Goal: Contribute content: Contribute content

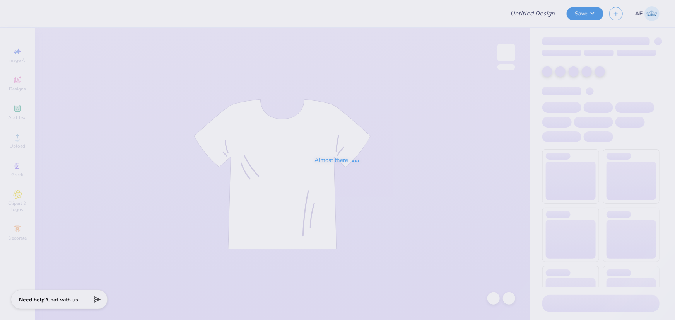
type input "GPHI Hats"
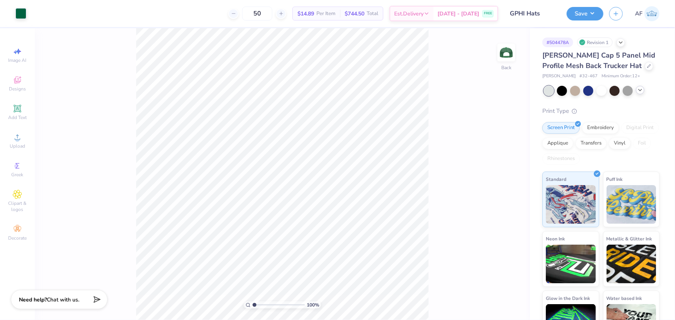
click at [641, 90] on icon at bounding box center [640, 90] width 6 height 6
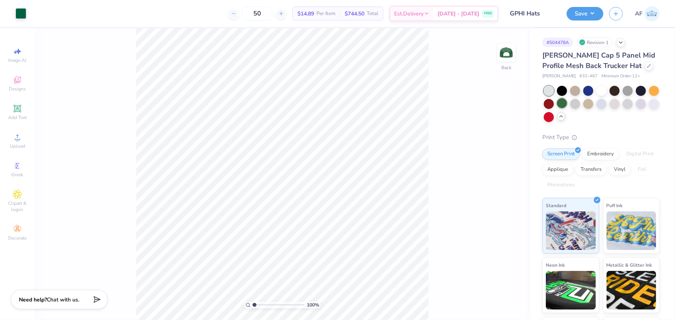
click at [567, 102] on div at bounding box center [562, 103] width 10 height 10
drag, startPoint x: 543, startPoint y: 55, endPoint x: 660, endPoint y: 52, distance: 116.4
click at [660, 52] on div "# 504478A Revision 1 [PERSON_NAME] Cap 5 Panel Mid Profile Mesh Back Trucker Ha…" at bounding box center [602, 200] width 145 height 345
copy span "[PERSON_NAME] Cap 5 Panel Mid Profile Mesh"
click at [649, 108] on div at bounding box center [654, 103] width 10 height 10
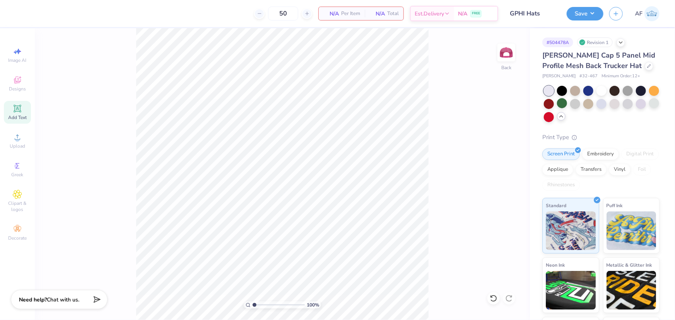
click at [17, 114] on div "Add Text" at bounding box center [17, 112] width 27 height 23
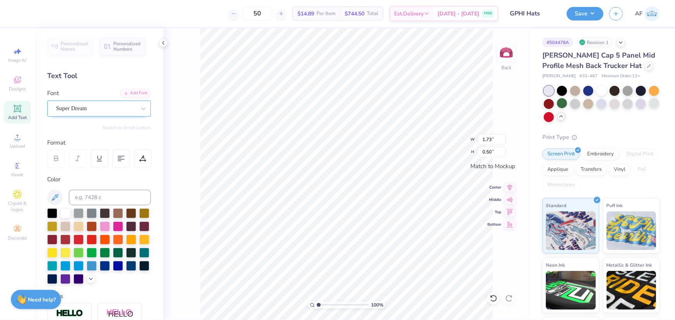
click at [110, 110] on div "Super Dream" at bounding box center [95, 108] width 81 height 12
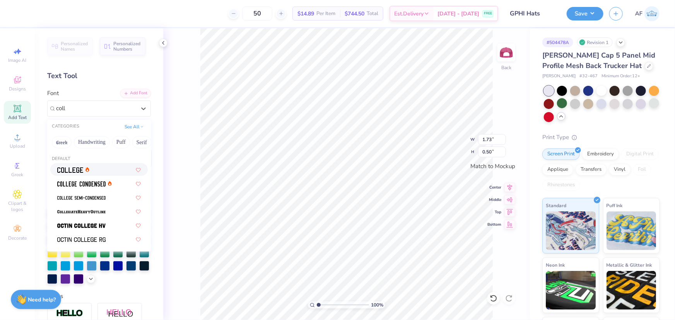
click at [104, 170] on div at bounding box center [99, 170] width 84 height 8
type input "coll"
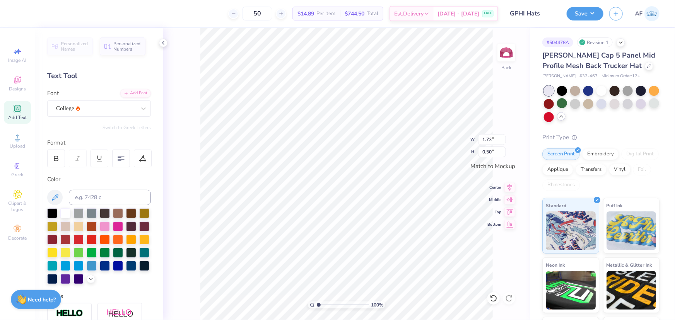
type input "1.57"
type input "0.49"
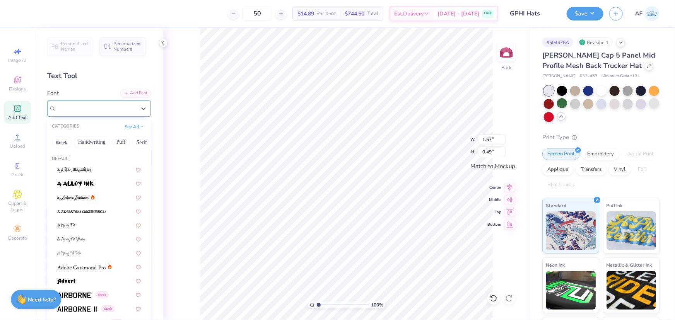
click at [105, 107] on div "College" at bounding box center [95, 108] width 81 height 12
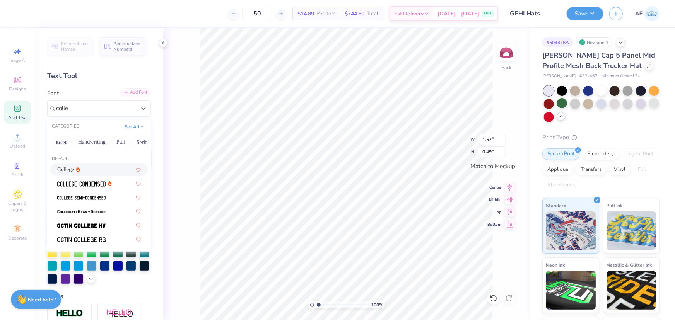
type input "colle"
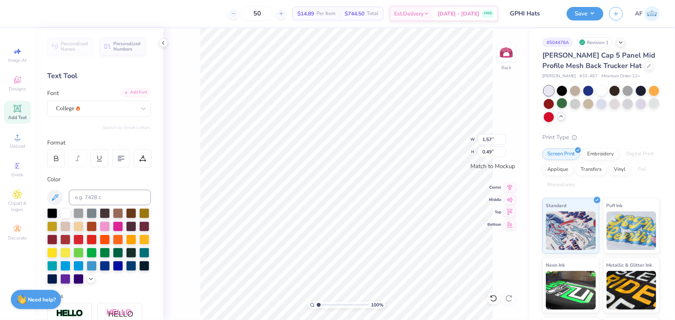
click at [130, 92] on div "Add Font" at bounding box center [135, 92] width 31 height 9
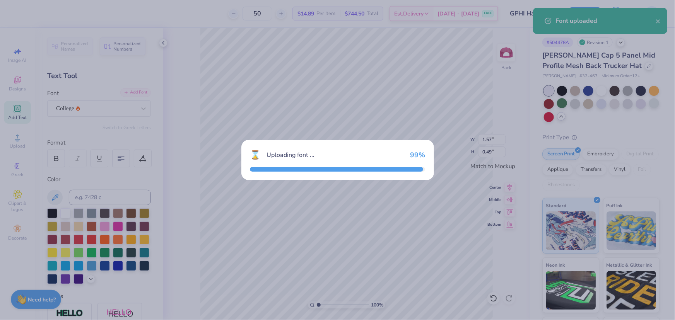
type input "0.63"
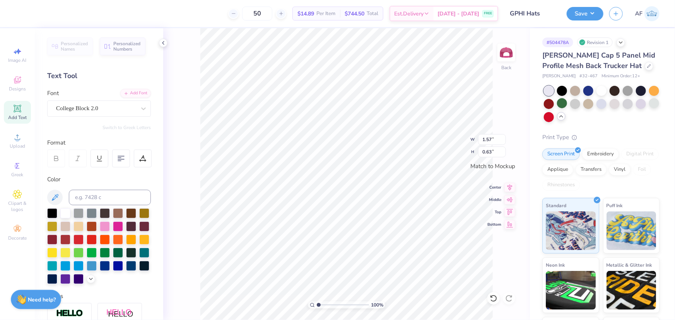
scroll to position [5, 1]
type textarea "GPHI"
click at [140, 114] on div at bounding box center [144, 109] width 14 height 14
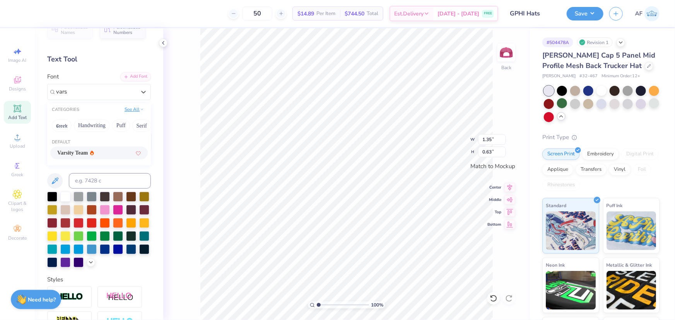
scroll to position [0, 0]
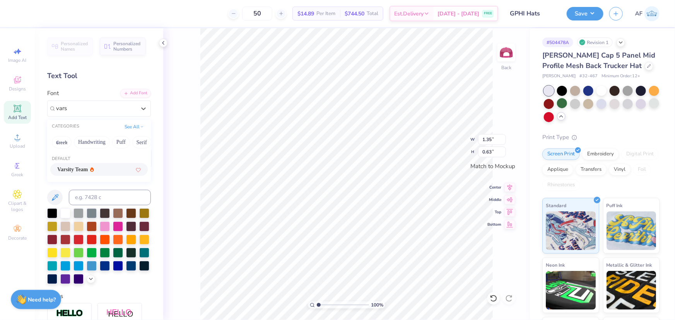
type input "vars"
click at [128, 89] on div "Add Font" at bounding box center [135, 92] width 31 height 9
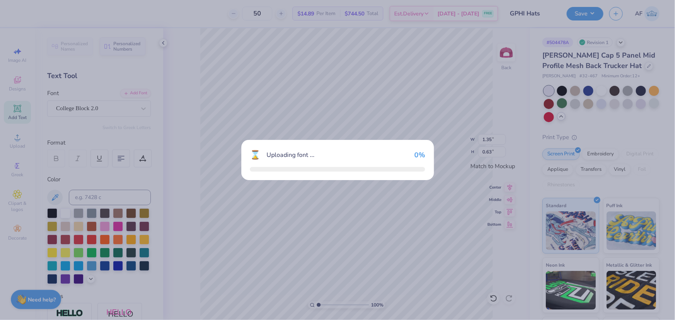
type input "1.04"
type input "0.57"
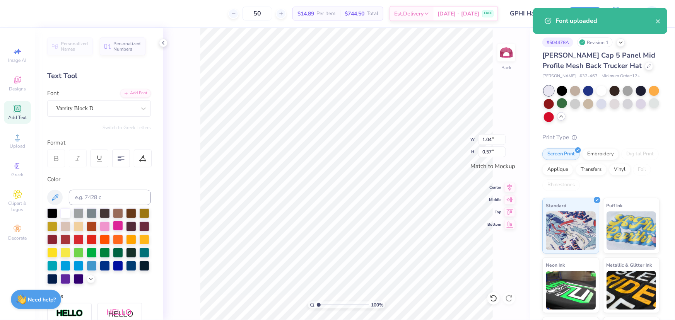
click at [123, 228] on div at bounding box center [118, 226] width 10 height 10
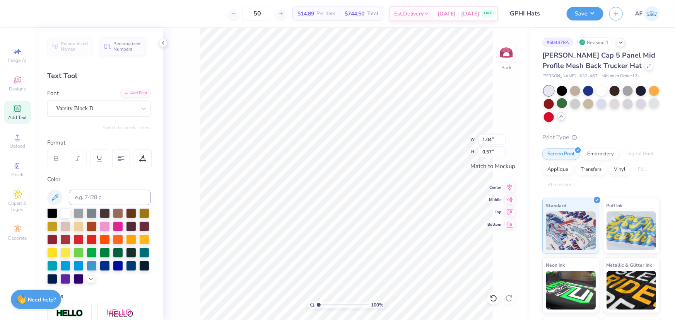
scroll to position [5, 1]
click at [488, 150] on input "0.57" at bounding box center [492, 152] width 28 height 11
type input "2.5"
type input "3.99"
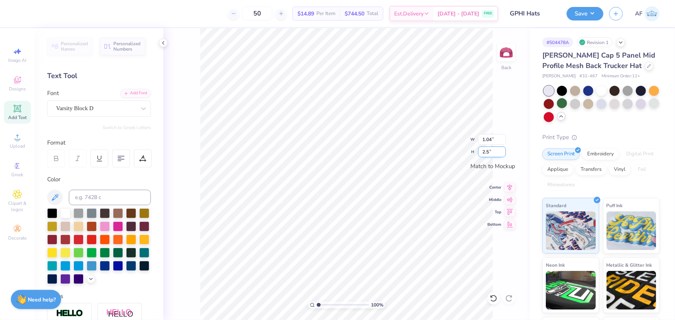
type input "2.19"
click at [486, 139] on input "3.99" at bounding box center [492, 139] width 28 height 11
type input "3.50"
type input "1.92"
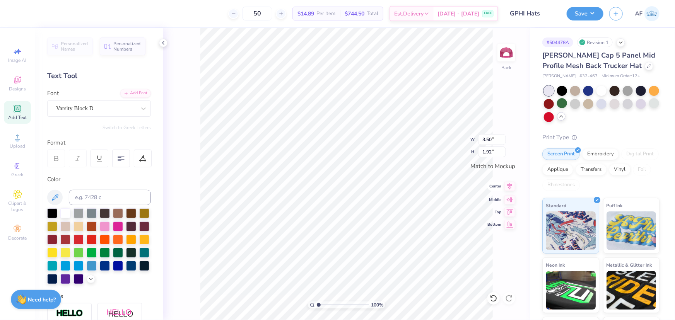
click at [508, 186] on icon at bounding box center [509, 186] width 5 height 7
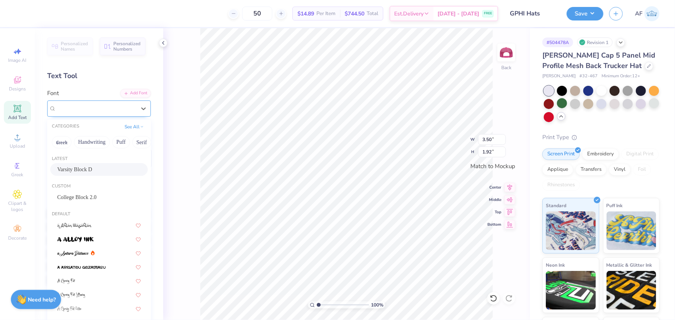
click at [81, 107] on div "Varsity Block D" at bounding box center [95, 108] width 81 height 12
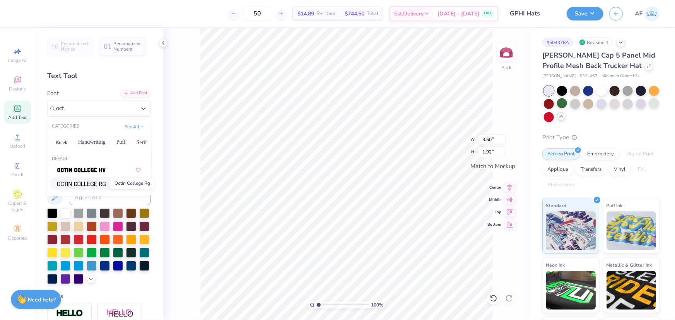
click at [104, 182] on img at bounding box center [81, 183] width 48 height 5
type input "oct"
type input "3.98"
type input "1.61"
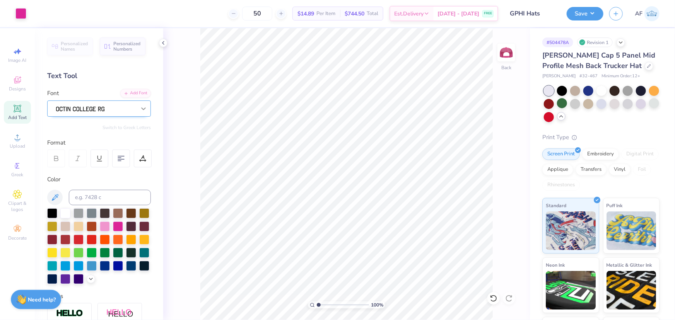
click at [137, 107] on div at bounding box center [144, 109] width 14 height 14
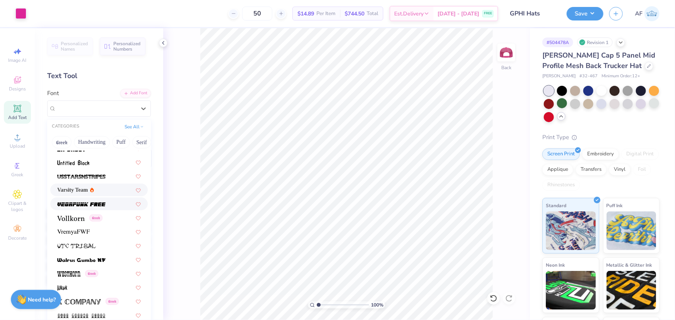
scroll to position [4111, 0]
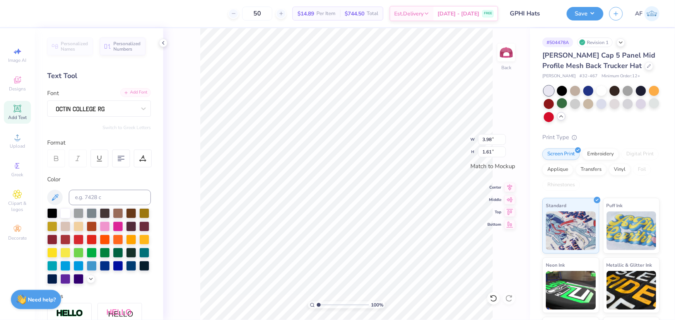
click at [131, 95] on div "Add Font" at bounding box center [135, 92] width 31 height 9
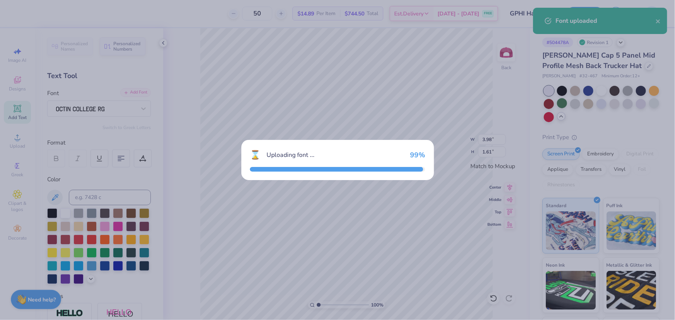
type input "3.95"
type input "1.31"
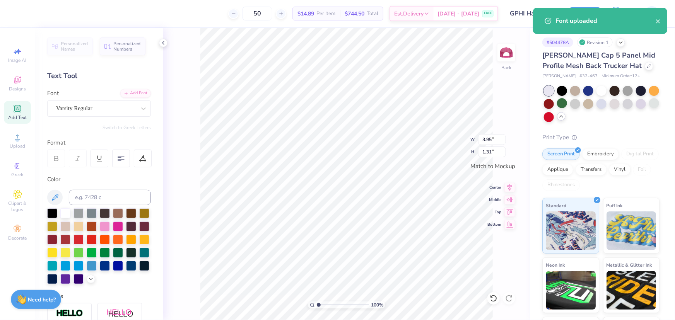
scroll to position [5, 0]
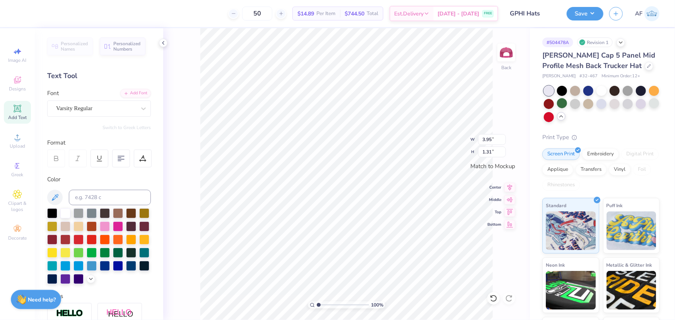
type textarea "gphi"
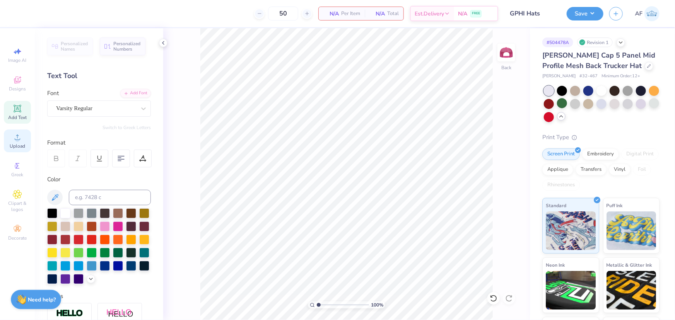
click at [19, 144] on span "Upload" at bounding box center [17, 146] width 15 height 6
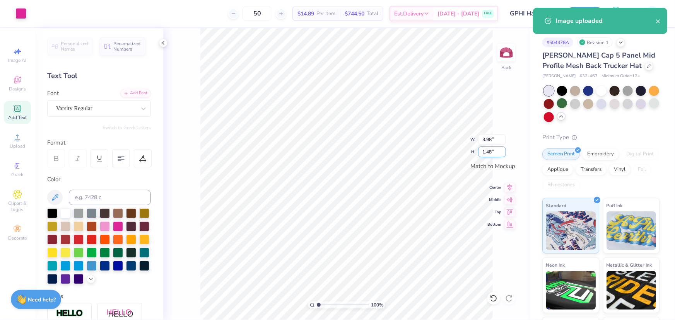
click at [486, 154] on input "1.48" at bounding box center [492, 152] width 28 height 11
click at [489, 141] on input "3.98" at bounding box center [492, 139] width 28 height 11
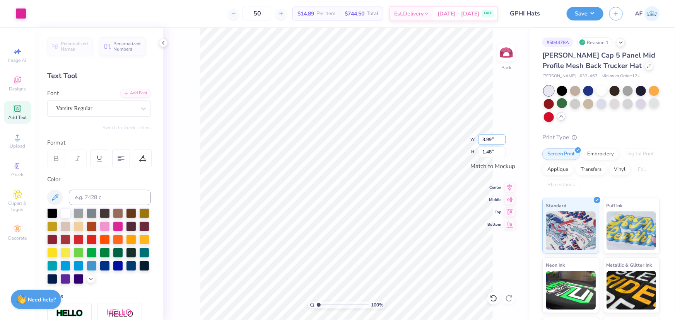
click at [489, 141] on input "3.99" at bounding box center [492, 139] width 28 height 11
type input "3.50"
type input "1.30"
click at [508, 186] on icon at bounding box center [509, 186] width 11 height 9
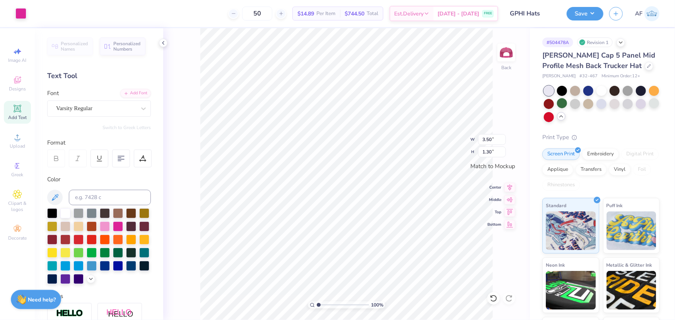
click at [510, 187] on icon at bounding box center [509, 187] width 5 height 7
click at [508, 201] on icon at bounding box center [509, 198] width 11 height 9
click at [593, 15] on button "Save" at bounding box center [584, 13] width 37 height 14
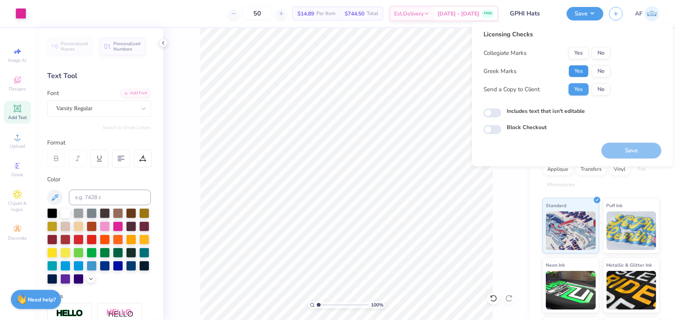
click at [576, 70] on button "Yes" at bounding box center [578, 71] width 20 height 12
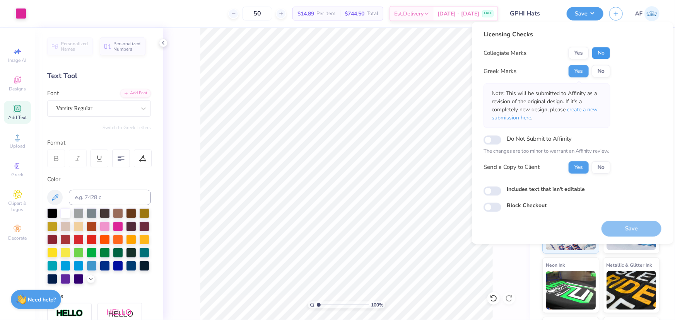
click at [594, 56] on button "No" at bounding box center [601, 53] width 19 height 12
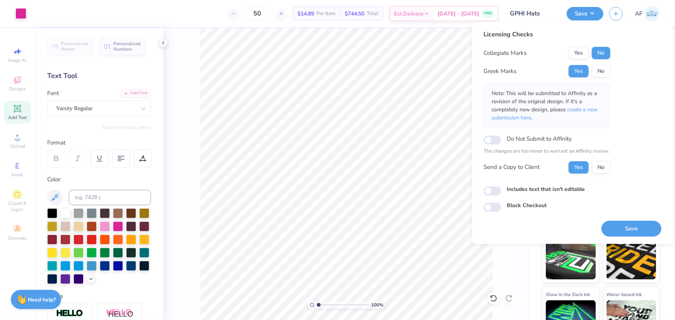
scroll to position [52, 0]
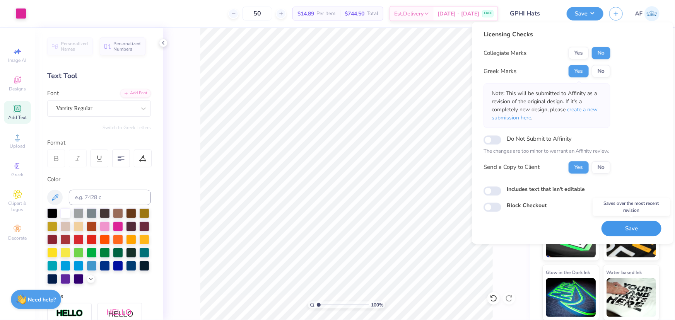
click at [624, 225] on button "Save" at bounding box center [631, 229] width 60 height 16
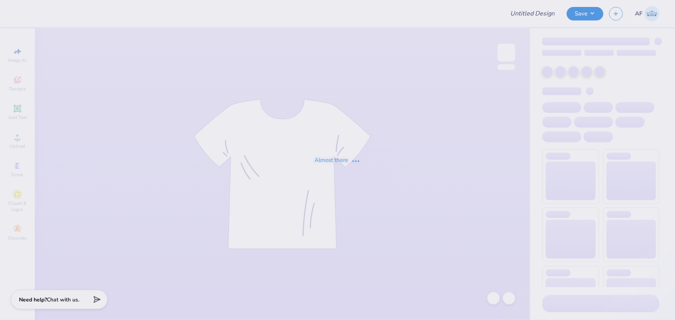
type input "axo crewneck"
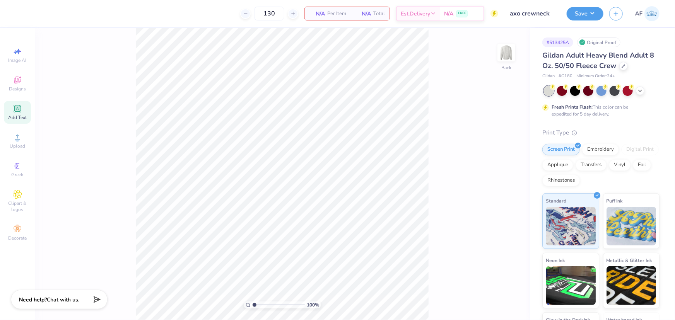
click at [26, 114] on div "Add Text" at bounding box center [17, 112] width 27 height 23
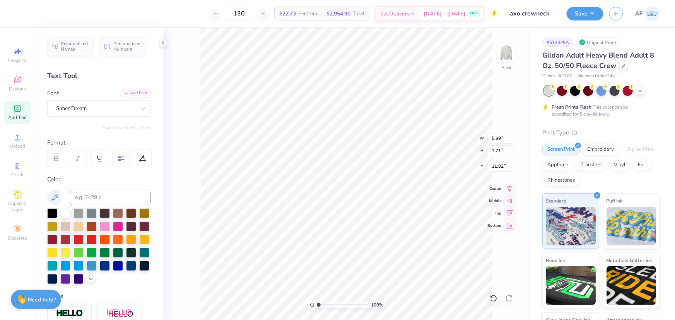
scroll to position [5, 2]
type textarea "Alpha Chi"
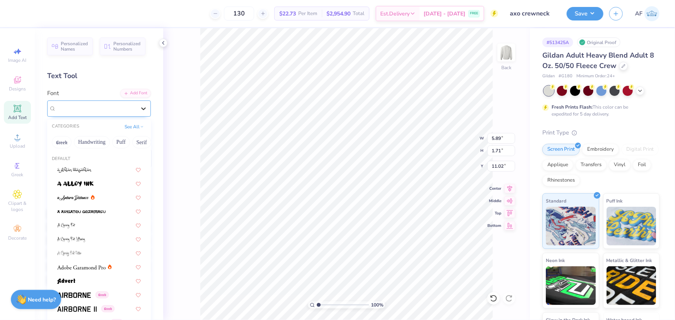
click at [140, 106] on icon at bounding box center [144, 109] width 8 height 8
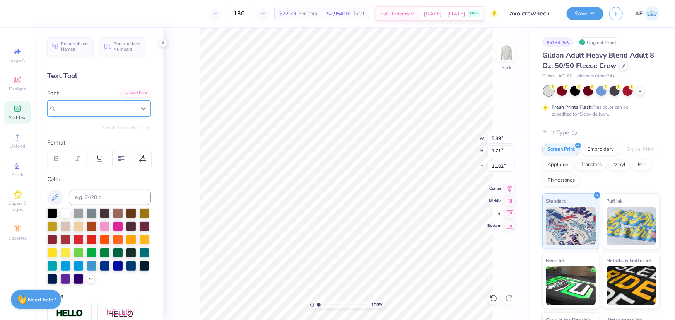
click at [105, 106] on div "Super Dream" at bounding box center [96, 108] width 80 height 9
click at [98, 171] on img at bounding box center [81, 169] width 48 height 5
type input "oct"
click at [102, 106] on div "Octin College Hv (Heavy)" at bounding box center [95, 108] width 81 height 12
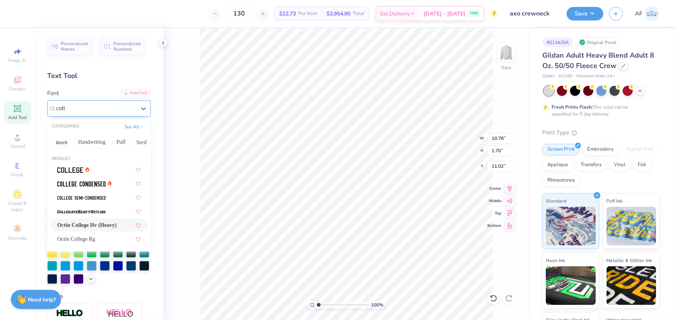
type input "colle"
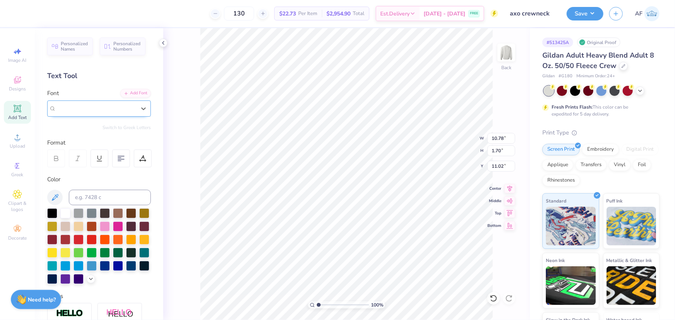
drag, startPoint x: 78, startPoint y: 107, endPoint x: 48, endPoint y: 107, distance: 30.5
click at [48, 107] on div "Octin College Hv (Heavy)" at bounding box center [99, 109] width 104 height 16
type input "varsit"
click at [89, 108] on div "Octin College Hv (Heavy)" at bounding box center [95, 108] width 81 height 12
click at [82, 108] on span "Octin College Hv (Heavy)" at bounding box center [88, 108] width 64 height 9
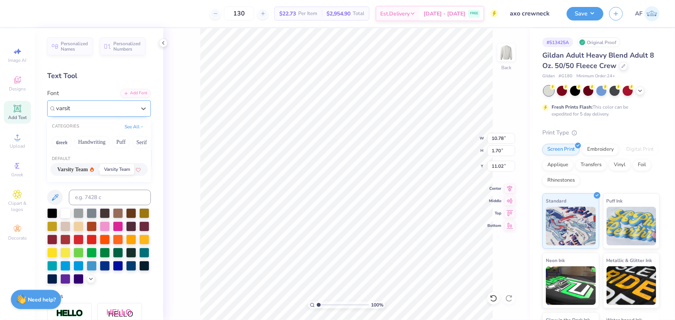
click at [88, 167] on span "Varsity Team" at bounding box center [72, 170] width 31 height 8
type input "varsit"
click at [91, 197] on input at bounding box center [110, 197] width 82 height 15
type input "533"
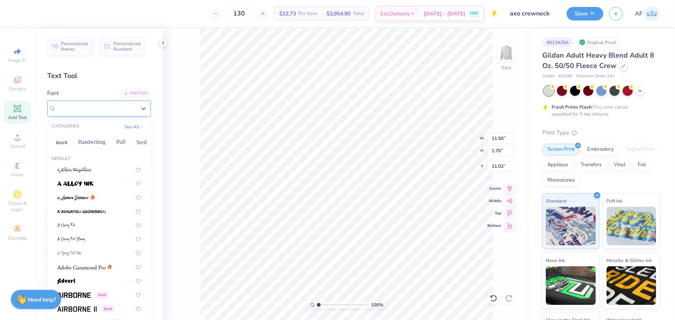
click at [92, 105] on div "Varsity Team" at bounding box center [95, 108] width 81 height 12
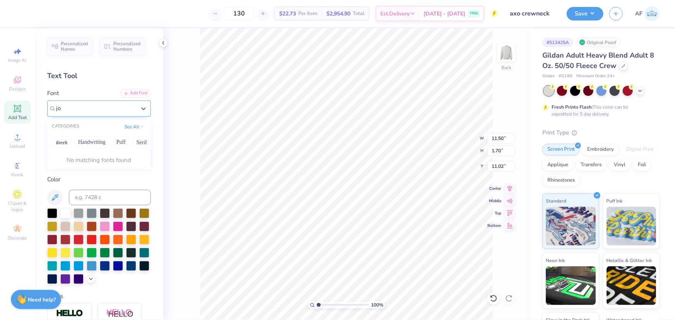
type input "joe"
click at [109, 113] on div at bounding box center [96, 108] width 80 height 10
click at [128, 107] on div "Varsity Team" at bounding box center [96, 108] width 80 height 9
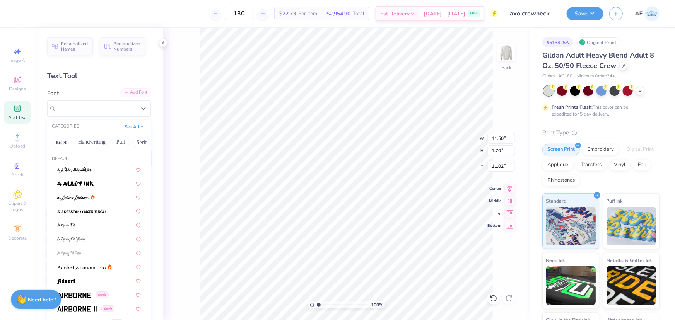
click at [139, 93] on div "Add Font" at bounding box center [135, 92] width 31 height 9
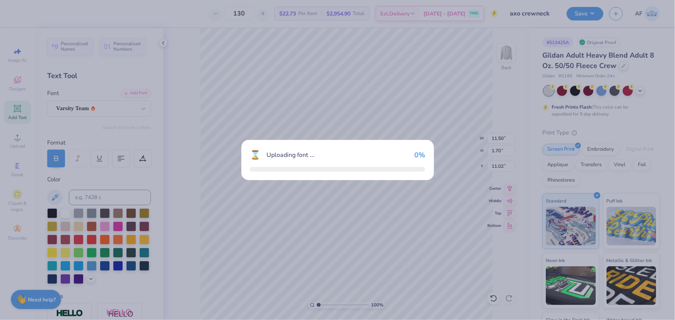
type input "10.63"
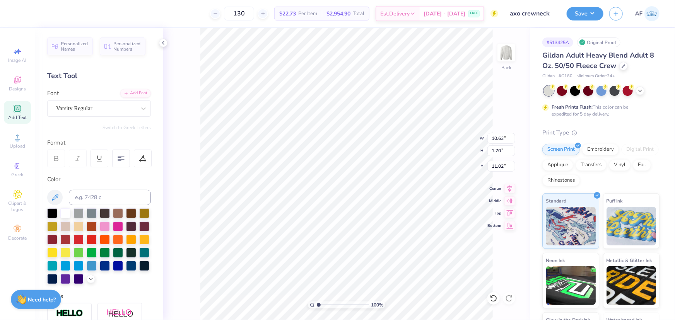
scroll to position [5, 2]
type textarea "alpha ahi"
type input "1"
click at [141, 92] on div "Add Font" at bounding box center [135, 92] width 31 height 9
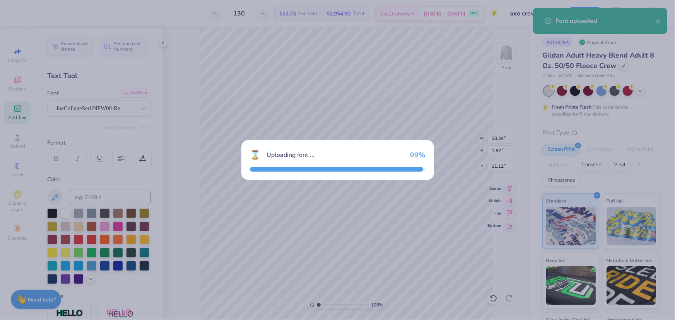
type input "12.90"
type input "1.91"
type input "10.92"
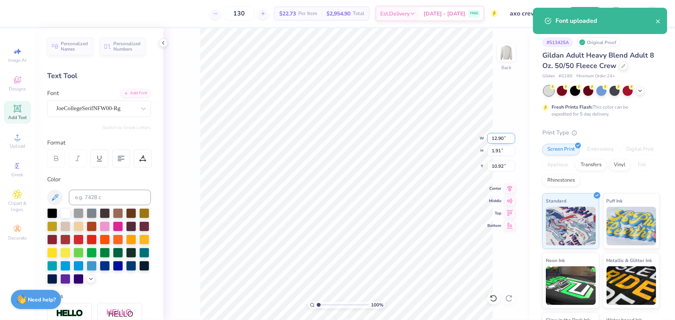
click at [496, 138] on input "12.90" at bounding box center [501, 138] width 28 height 11
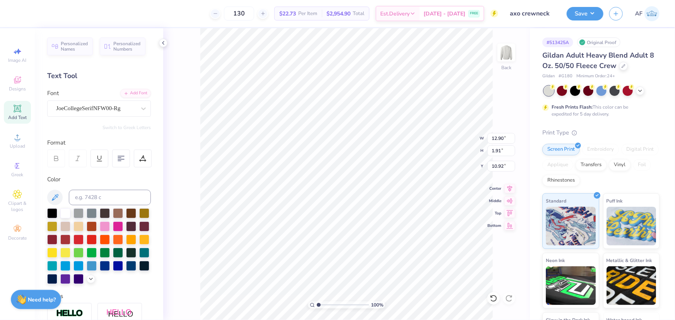
scroll to position [5, 0]
click at [493, 138] on input "12.90" at bounding box center [501, 138] width 28 height 11
type input "12.50"
type input "1.86"
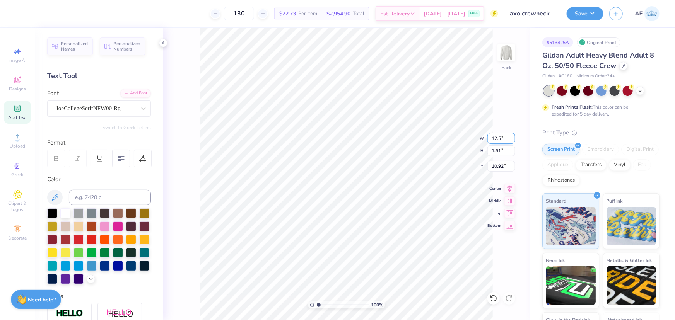
type input "10.95"
type textarea "alpha Chi"
type input "5.28"
click at [499, 139] on input "12.22" at bounding box center [501, 138] width 28 height 11
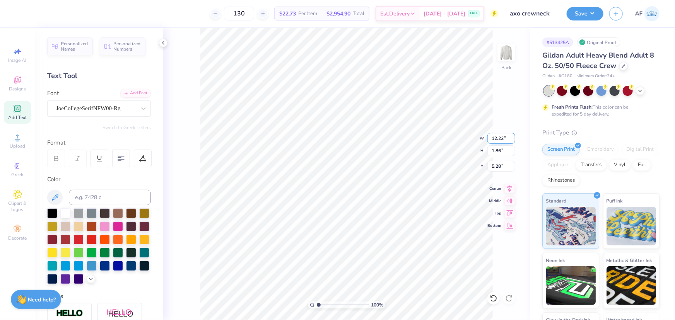
click at [499, 139] on input "12.22" at bounding box center [501, 138] width 28 height 11
type input "12.50"
type input "1.90"
type input "5.26"
click at [506, 185] on icon at bounding box center [509, 187] width 11 height 9
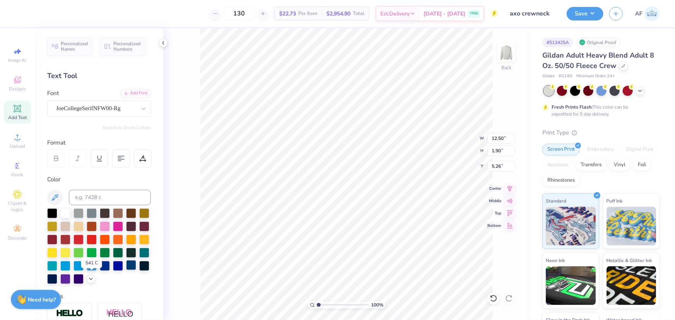
click at [126, 270] on div at bounding box center [131, 265] width 10 height 10
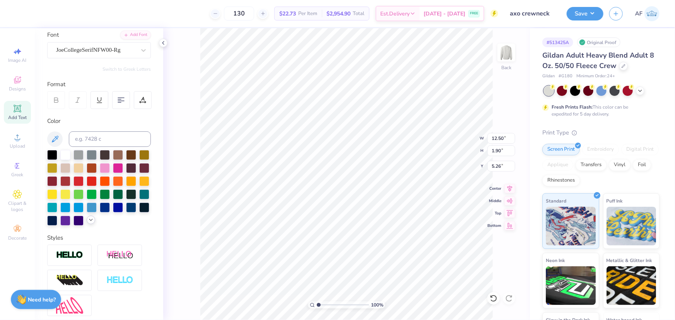
click at [68, 226] on div at bounding box center [99, 188] width 104 height 76
click at [88, 223] on icon at bounding box center [91, 220] width 6 height 6
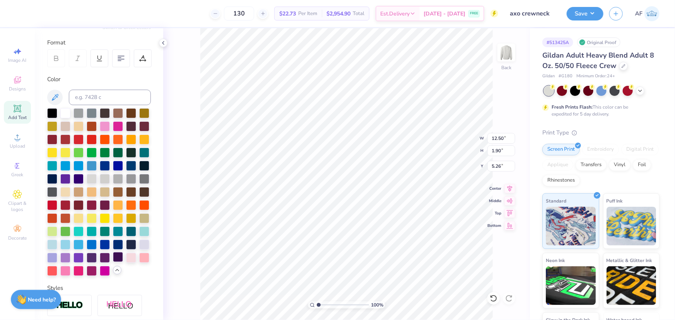
scroll to position [117, 0]
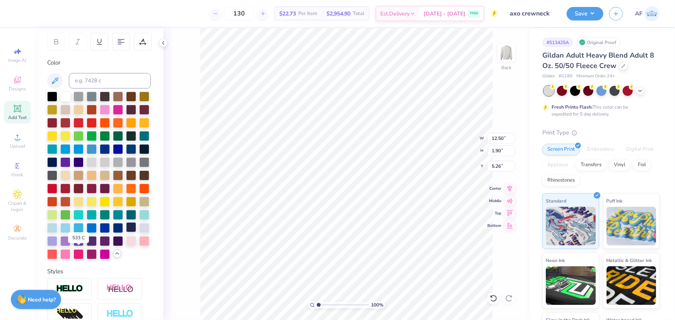
click at [126, 232] on div at bounding box center [131, 227] width 10 height 10
click at [162, 44] on icon at bounding box center [163, 43] width 6 height 6
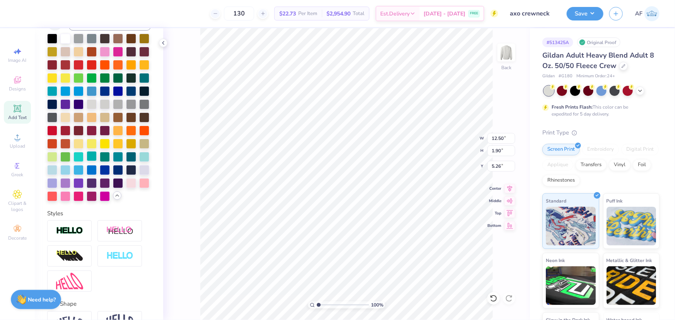
scroll to position [247, 0]
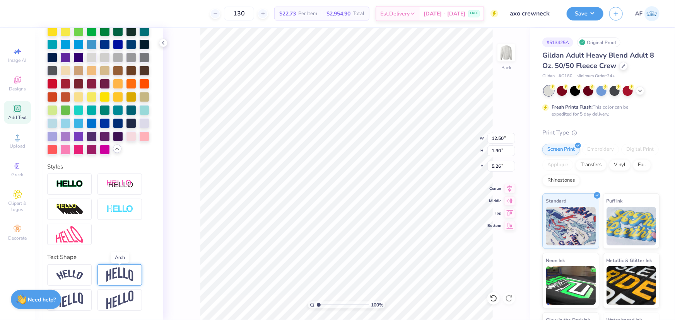
click at [121, 278] on img at bounding box center [119, 275] width 27 height 15
type input "4.49"
type input "3.97"
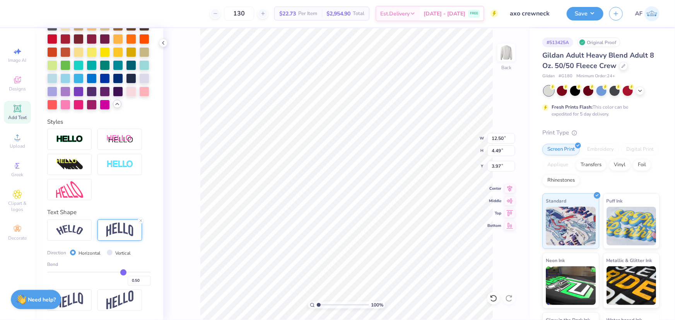
scroll to position [292, 0]
click at [128, 278] on input "0.50" at bounding box center [139, 281] width 23 height 10
type input ".25"
type input "0.25"
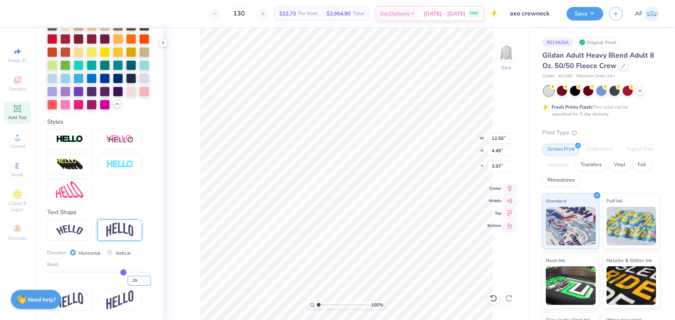
type input "0.25"
type input "3.14"
type input "4.64"
click at [129, 280] on input "0.25" at bounding box center [139, 281] width 23 height 10
click at [143, 278] on input "0.27" at bounding box center [139, 281] width 23 height 10
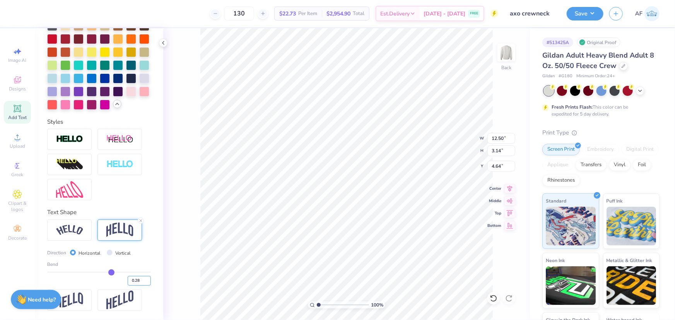
click at [143, 278] on input "0.28" at bounding box center [139, 281] width 23 height 10
click at [143, 278] on input "0.29" at bounding box center [139, 281] width 23 height 10
click at [143, 278] on input "0.3" at bounding box center [139, 281] width 23 height 10
click at [143, 278] on input "0.31" at bounding box center [139, 281] width 23 height 10
type input "0.3"
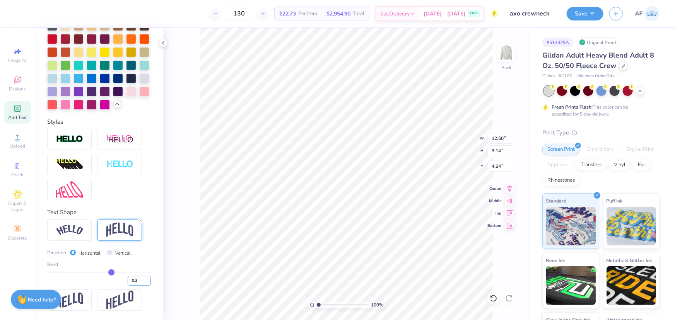
click at [142, 283] on input "0.3" at bounding box center [139, 281] width 23 height 10
type input "0.3"
type input "0.30"
click at [498, 166] on input "4.51" at bounding box center [501, 166] width 28 height 11
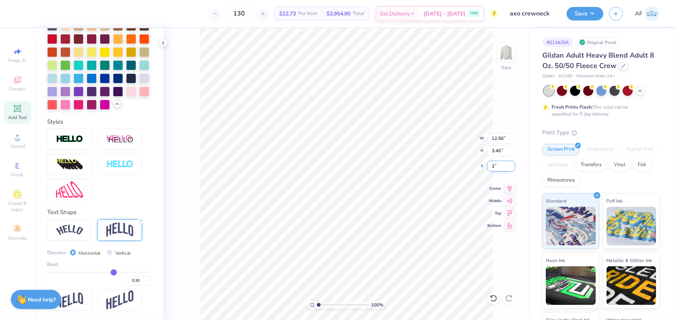
type input "3.00"
click at [594, 11] on button "Save" at bounding box center [584, 13] width 37 height 14
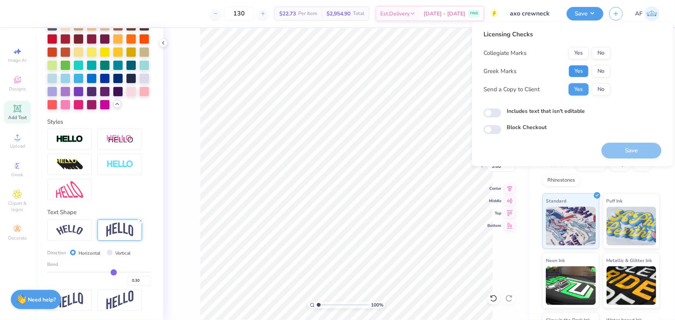
click at [574, 67] on button "Yes" at bounding box center [578, 71] width 20 height 12
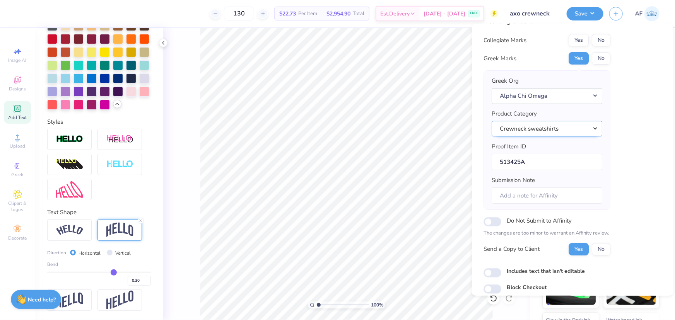
scroll to position [0, 0]
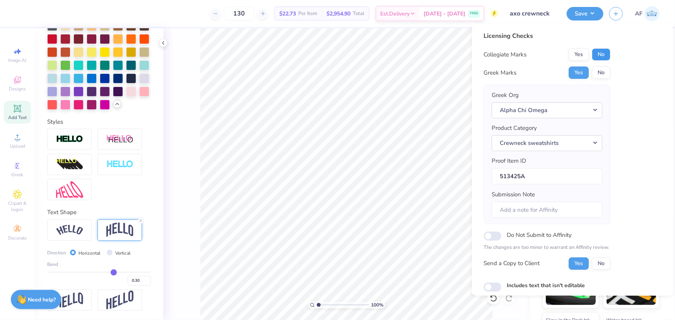
click at [601, 54] on button "No" at bounding box center [601, 54] width 19 height 12
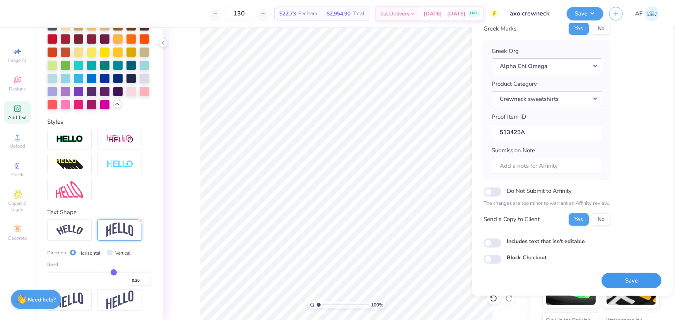
click at [627, 280] on button "Save" at bounding box center [631, 281] width 60 height 16
